Goal: Understand process/instructions

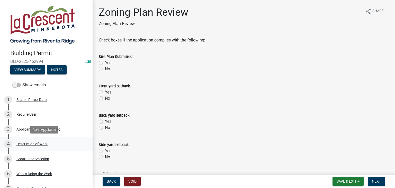
click at [34, 142] on div "Description of Work" at bounding box center [31, 144] width 31 height 4
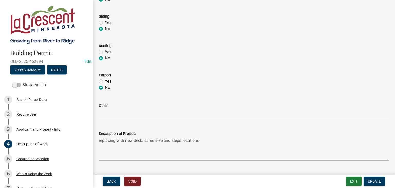
scroll to position [258, 0]
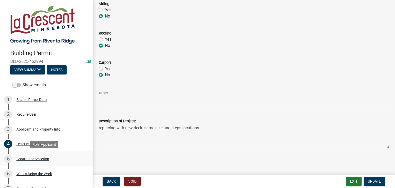
click at [38, 158] on div "Contractor Selection" at bounding box center [32, 159] width 33 height 4
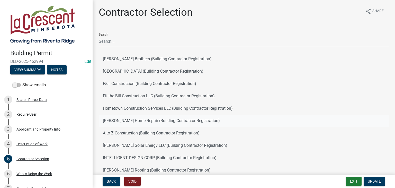
scroll to position [48, 0]
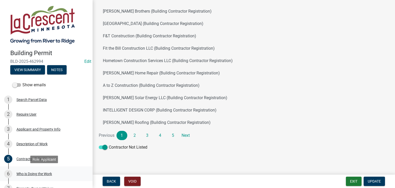
click at [44, 174] on div "Who is Doing the Work" at bounding box center [33, 174] width 35 height 4
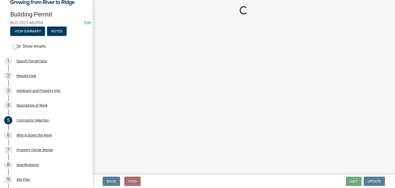
scroll to position [51, 0]
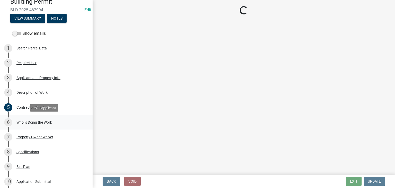
click at [31, 122] on div "Who is Doing the Work" at bounding box center [33, 122] width 35 height 4
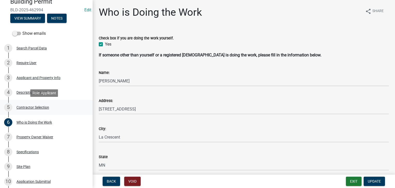
click at [25, 106] on div "Contractor Selection" at bounding box center [32, 107] width 33 height 4
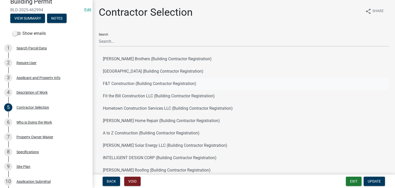
scroll to position [48, 0]
